Goal: Find contact information: Obtain details needed to contact an individual or organization

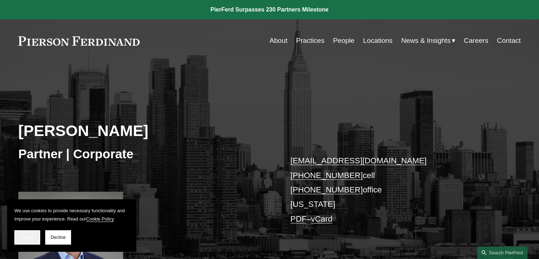
click at [25, 232] on button "Accept" at bounding box center [27, 237] width 26 height 14
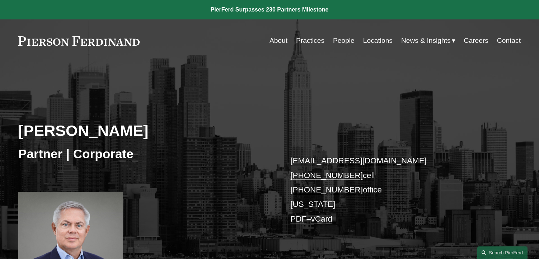
click at [92, 46] on div "About Practices People Locations News & Insights News" at bounding box center [269, 41] width 503 height 14
click at [88, 45] on link at bounding box center [78, 40] width 121 height 9
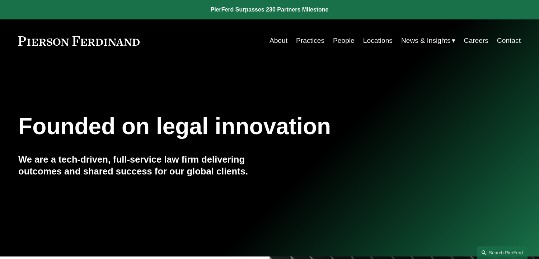
scroll to position [17, 0]
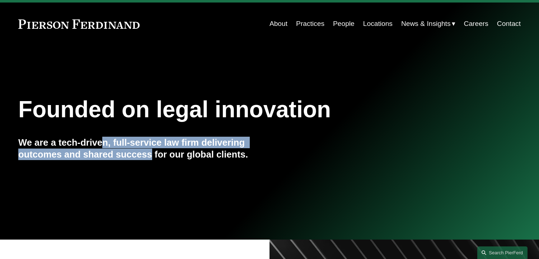
drag, startPoint x: 103, startPoint y: 146, endPoint x: 155, endPoint y: 154, distance: 52.6
click at [155, 154] on h4 "We are a tech-driven, full-service law firm delivering outcomes and shared succ…" at bounding box center [143, 147] width 251 height 23
drag, startPoint x: 155, startPoint y: 154, endPoint x: 161, endPoint y: 155, distance: 6.6
click at [155, 154] on h4 "We are a tech-driven, full-service law firm delivering outcomes and shared succ…" at bounding box center [143, 147] width 251 height 23
drag, startPoint x: 161, startPoint y: 155, endPoint x: 106, endPoint y: 145, distance: 56.6
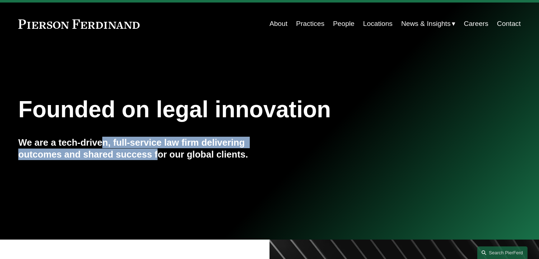
click at [106, 145] on h4 "We are a tech-driven, full-service law firm delivering outcomes and shared succ…" at bounding box center [143, 147] width 251 height 23
click at [115, 147] on h4 "We are a tech-driven, full-service law firm delivering outcomes and shared succ…" at bounding box center [143, 147] width 251 height 23
drag, startPoint x: 166, startPoint y: 148, endPoint x: 134, endPoint y: 141, distance: 33.0
click at [140, 143] on h4 "We are a tech-driven, full-service law firm delivering outcomes and shared succ…" at bounding box center [143, 147] width 251 height 23
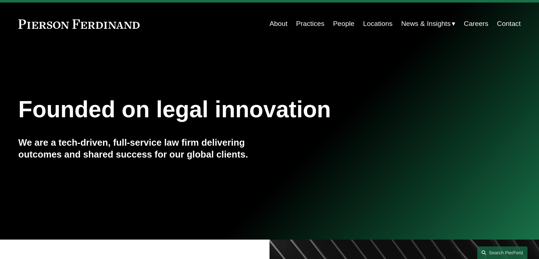
click at [134, 141] on h4 "We are a tech-driven, full-service law firm delivering outcomes and shared succ…" at bounding box center [143, 147] width 251 height 23
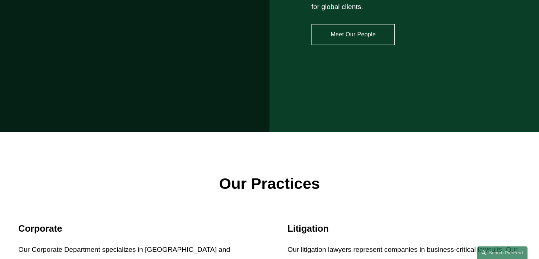
scroll to position [0, 0]
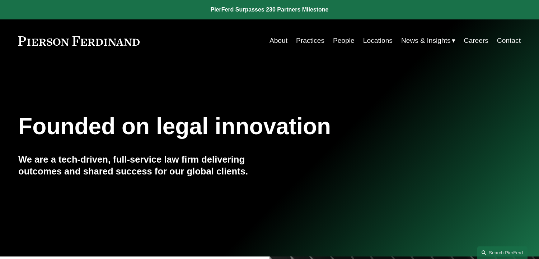
click at [335, 41] on link "People" at bounding box center [344, 41] width 22 height 14
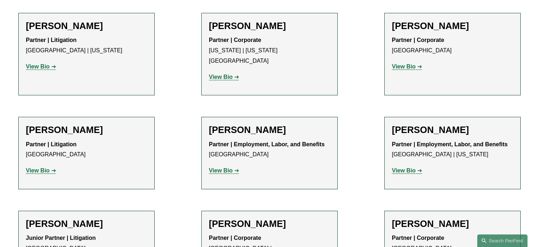
scroll to position [3932, 0]
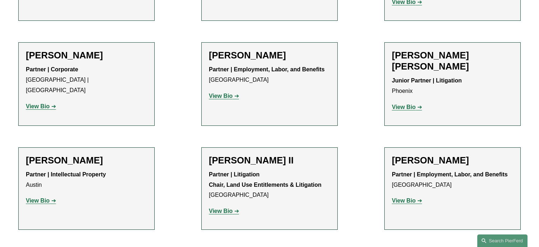
scroll to position [0, 0]
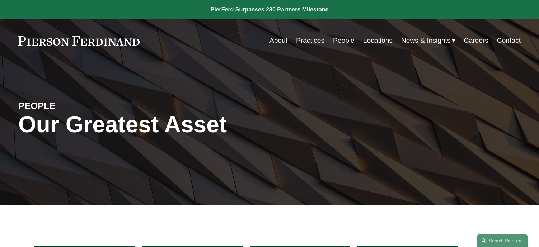
click at [387, 37] on link "Locations" at bounding box center [377, 41] width 29 height 14
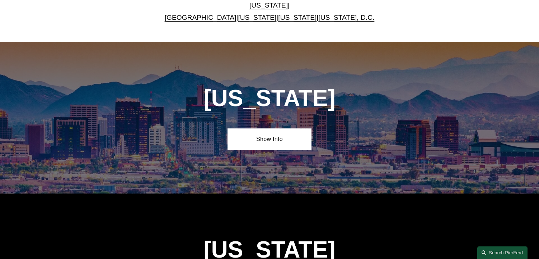
scroll to position [269, 0]
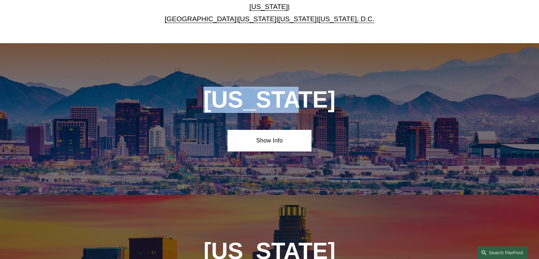
drag, startPoint x: 254, startPoint y: 88, endPoint x: 324, endPoint y: 89, distance: 70.1
click at [324, 89] on div "Arizona Show Info" at bounding box center [269, 118] width 539 height 151
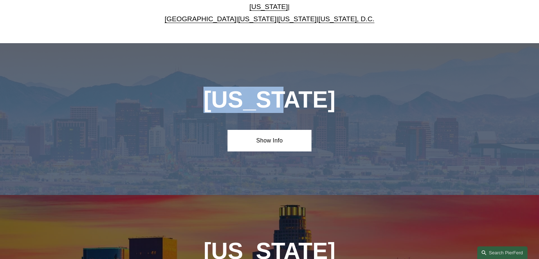
drag, startPoint x: 155, startPoint y: 25, endPoint x: 297, endPoint y: 82, distance: 152.2
click at [297, 87] on h1 "[US_STATE]" at bounding box center [269, 100] width 209 height 26
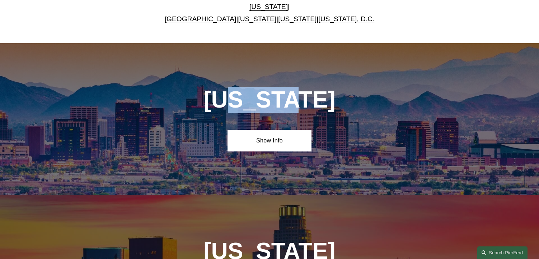
drag, startPoint x: 343, startPoint y: 94, endPoint x: 251, endPoint y: 91, distance: 92.3
click at [251, 91] on h1 "[US_STATE]" at bounding box center [269, 100] width 209 height 26
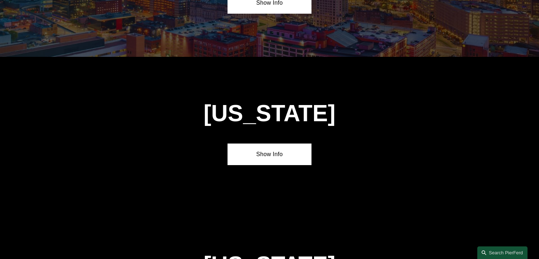
scroll to position [1841, 0]
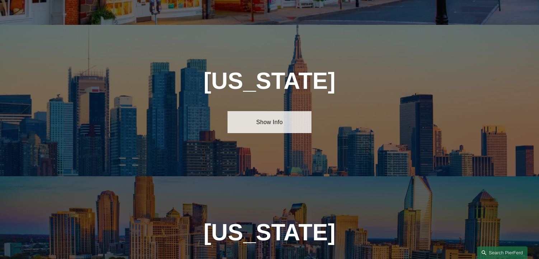
click at [268, 111] on link "Show Info" at bounding box center [270, 122] width 84 height 22
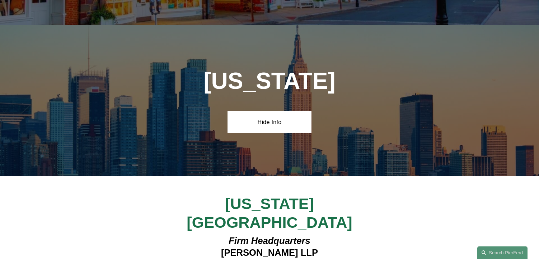
scroll to position [1909, 0]
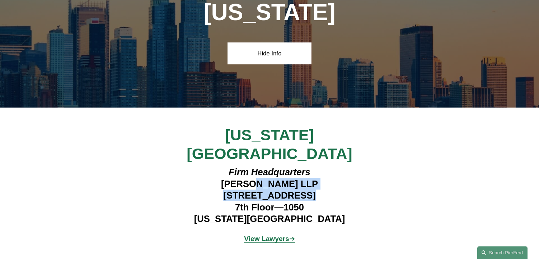
drag, startPoint x: 250, startPoint y: 122, endPoint x: 279, endPoint y: 131, distance: 30.7
click at [279, 166] on h4 "Firm Headquarters Pierson Ferdinand LLP 1270 Avenue of the Americas 7th Floor—1…" at bounding box center [269, 195] width 209 height 58
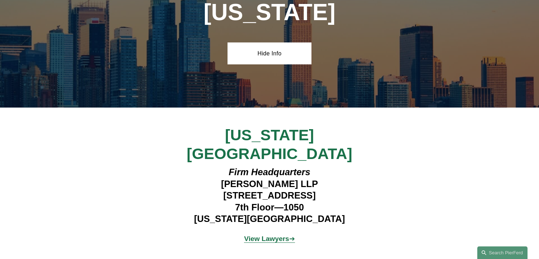
drag, startPoint x: 290, startPoint y: 138, endPoint x: 246, endPoint y: 122, distance: 46.8
click at [246, 166] on h4 "Firm Headquarters Pierson Ferdinand LLP 1270 Avenue of the Americas 7th Floor—1…" at bounding box center [269, 195] width 209 height 58
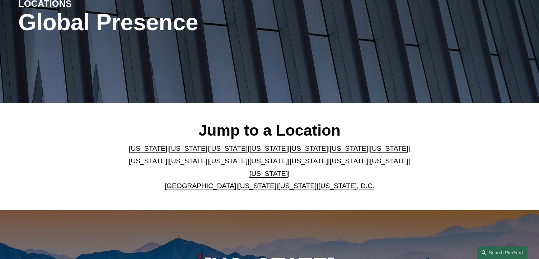
scroll to position [294, 0]
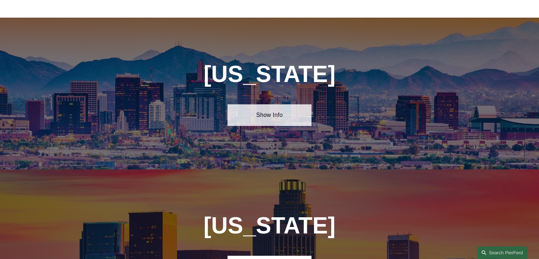
click at [256, 111] on link "Show Info" at bounding box center [270, 115] width 84 height 22
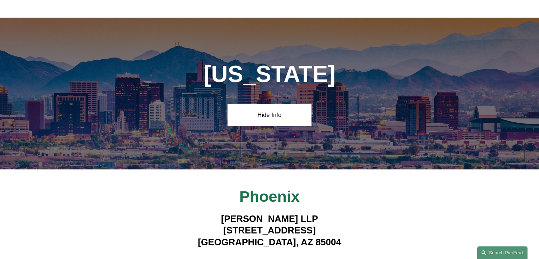
scroll to position [371, 0]
